Goal: Task Accomplishment & Management: Manage account settings

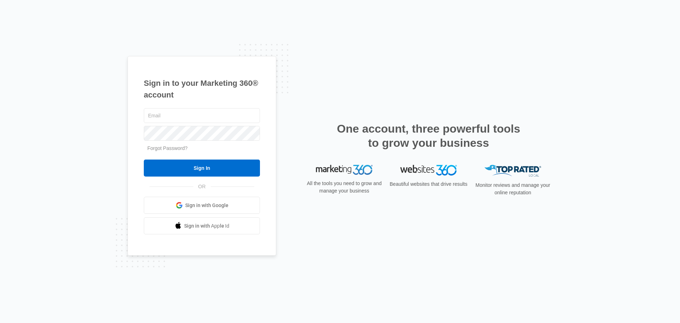
type input "[EMAIL_ADDRESS][DOMAIN_NAME]"
click at [214, 158] on form "info@sleeplittleton.com Forgot Password? Sign In" at bounding box center [202, 142] width 116 height 70
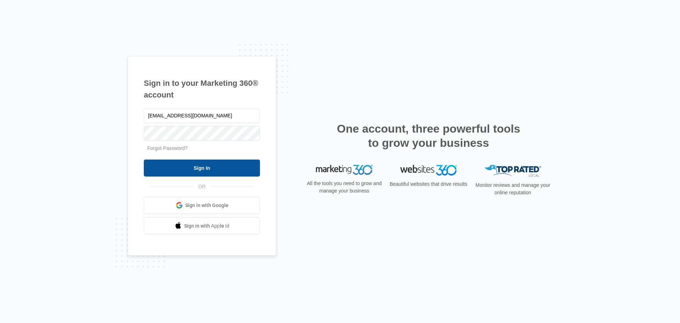
click at [214, 164] on input "Sign In" at bounding box center [202, 167] width 116 height 17
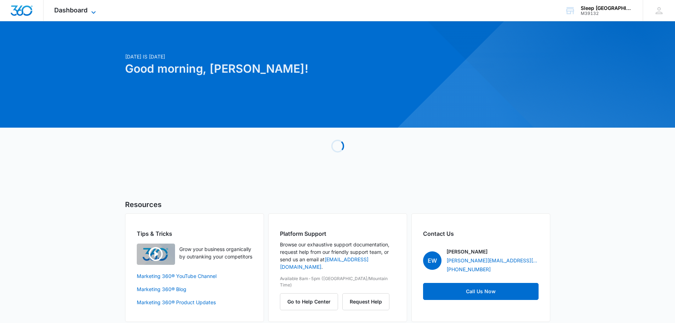
click at [57, 9] on span "Dashboard" at bounding box center [70, 9] width 33 height 7
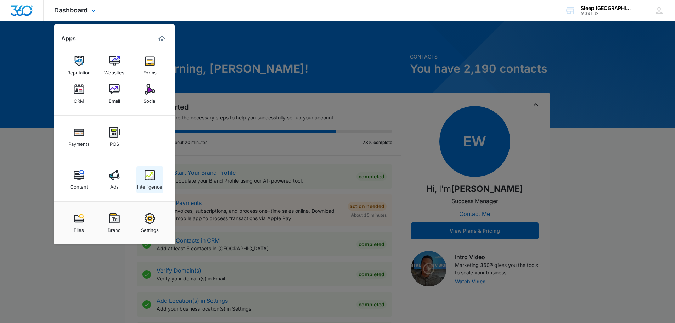
click at [145, 179] on img at bounding box center [150, 175] width 11 height 11
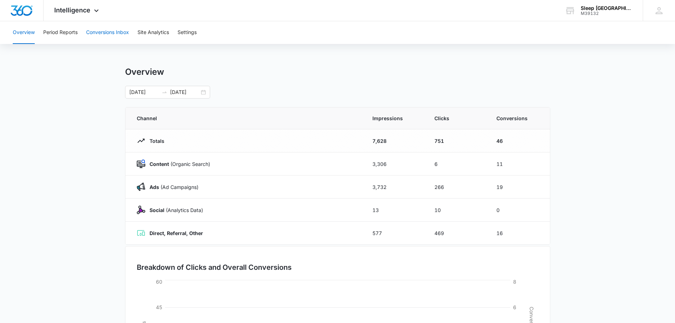
click at [115, 35] on button "Conversions Inbox" at bounding box center [107, 32] width 43 height 23
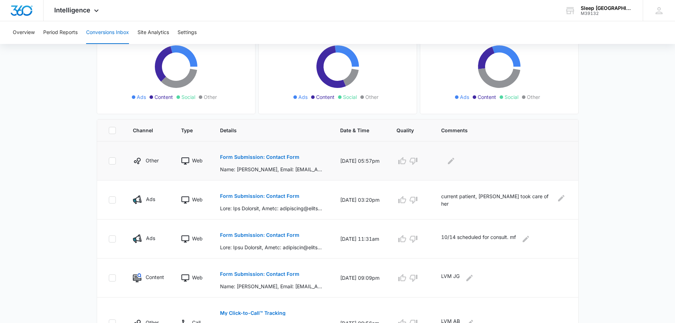
scroll to position [83, 0]
click at [280, 155] on p "Form Submission: Contact Form" at bounding box center [259, 156] width 79 height 5
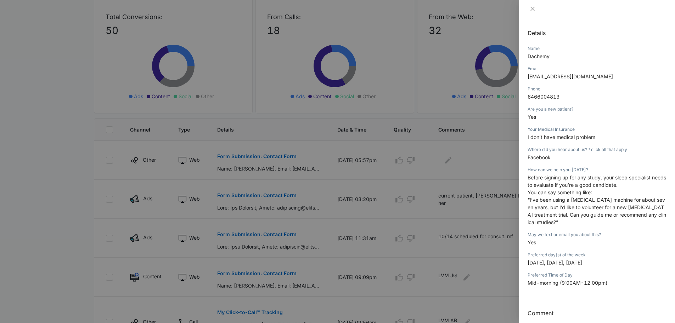
scroll to position [79, 0]
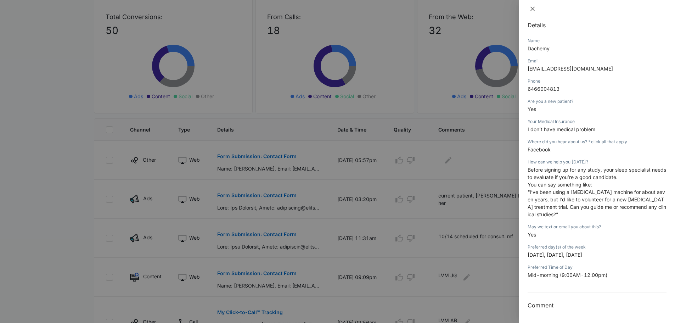
click at [533, 6] on button "Close" at bounding box center [533, 9] width 10 height 6
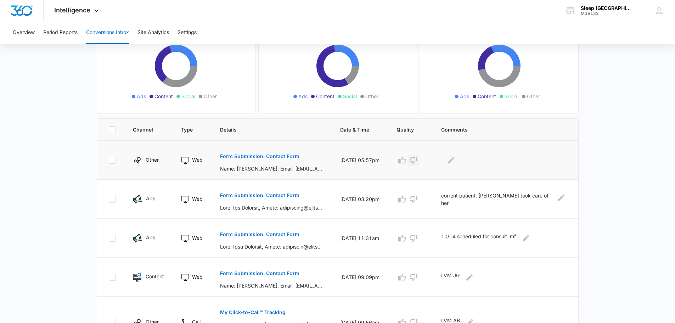
click at [417, 161] on icon "button" at bounding box center [414, 160] width 8 height 7
click at [455, 158] on icon "Edit Comments" at bounding box center [451, 160] width 9 height 9
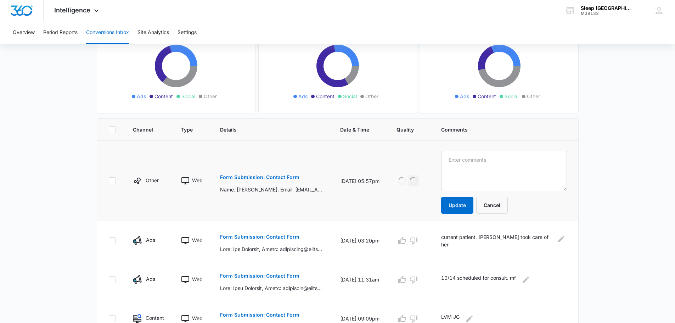
click at [286, 178] on p "Form Submission: Contact Form" at bounding box center [259, 177] width 79 height 5
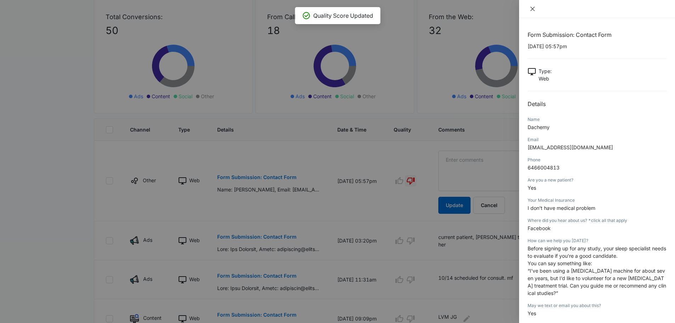
click at [535, 6] on button "Close" at bounding box center [533, 9] width 10 height 6
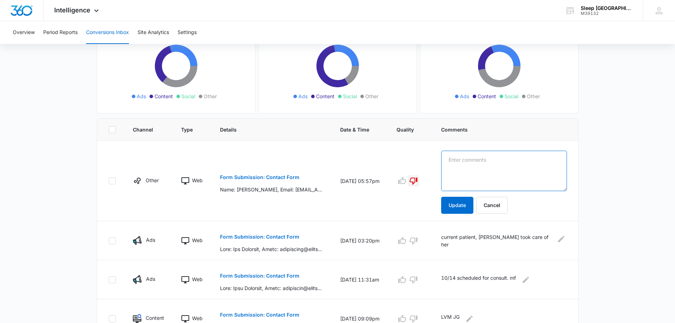
click at [468, 160] on textarea at bounding box center [504, 171] width 126 height 40
type textarea "looking for paid [MEDICAL_DATA]"
click at [473, 205] on button "Update" at bounding box center [457, 205] width 32 height 17
